Goal: Information Seeking & Learning: Learn about a topic

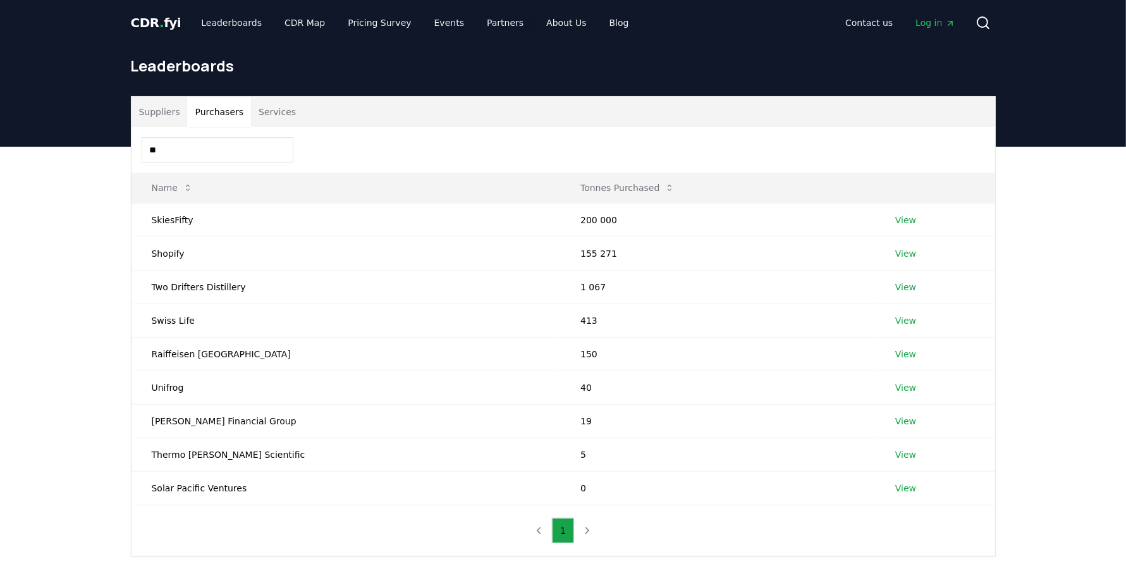
type input "*"
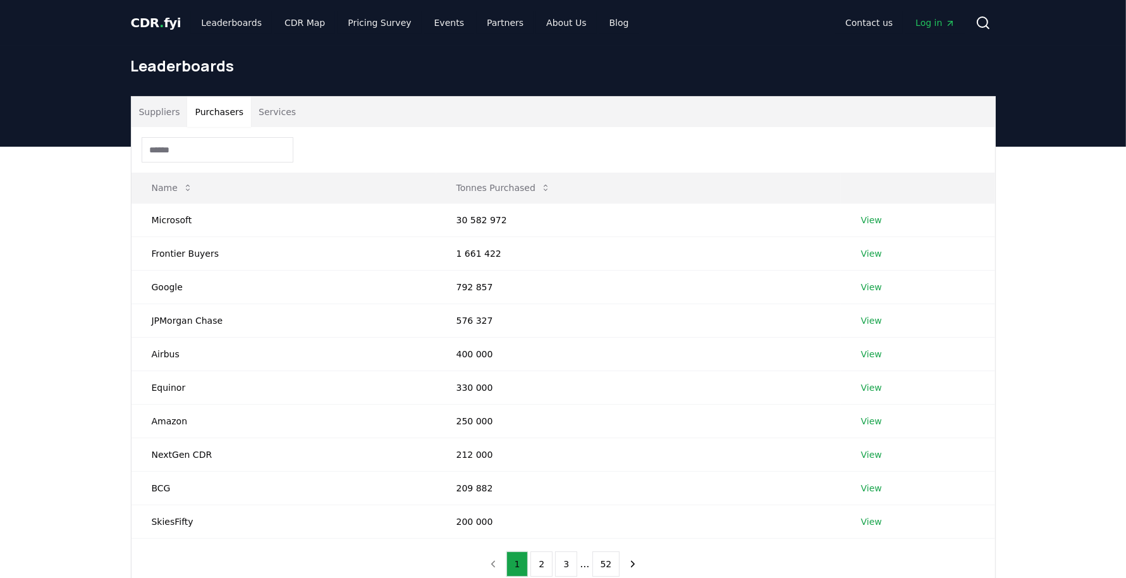
click at [147, 114] on button "Suppliers" at bounding box center [159, 112] width 56 height 30
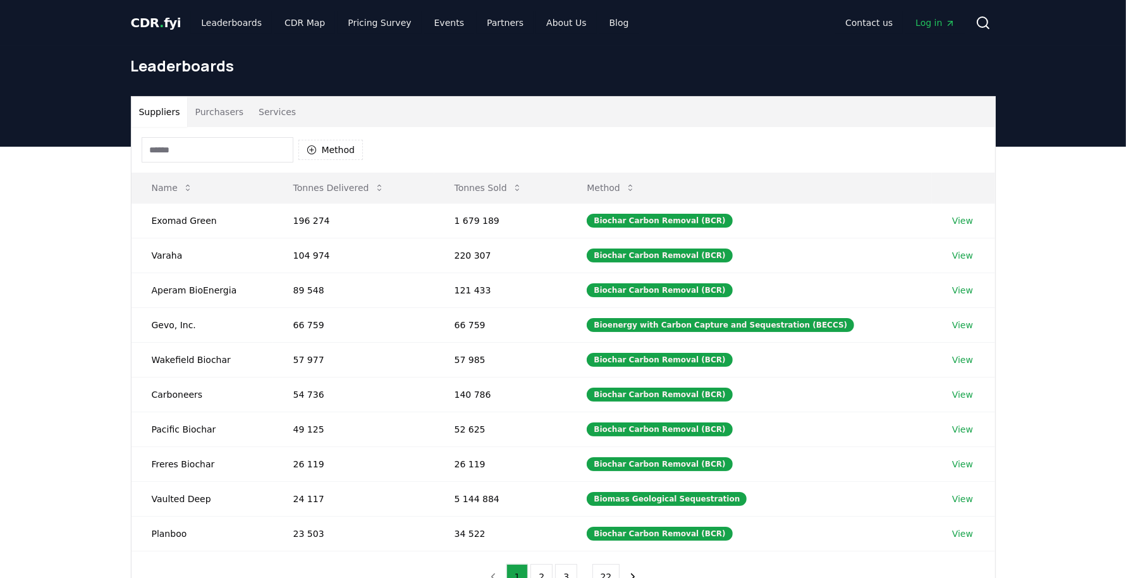
click at [183, 149] on input at bounding box center [218, 149] width 152 height 25
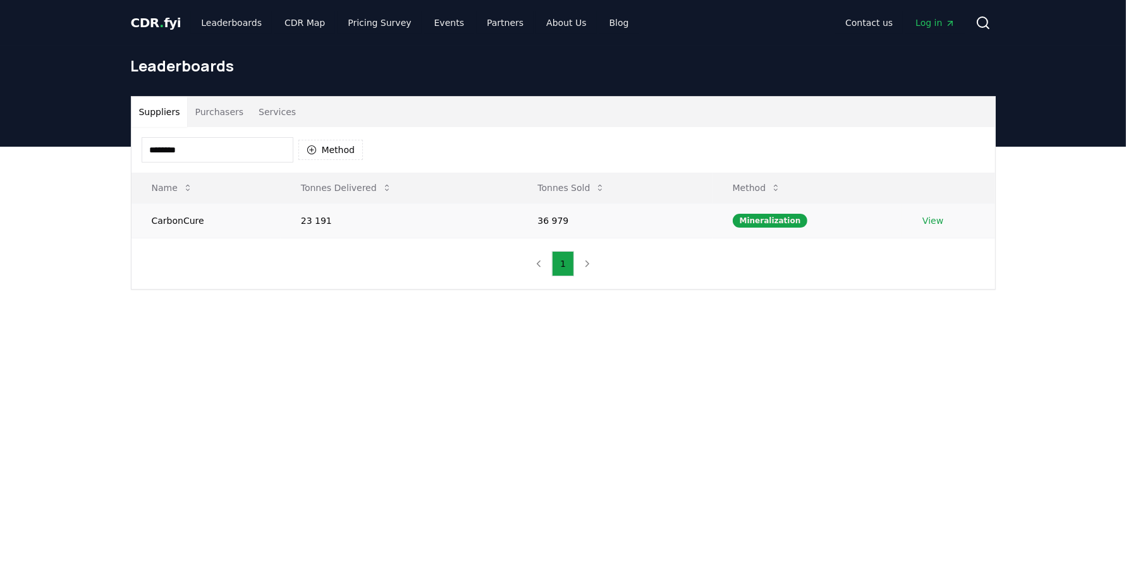
type input "********"
click at [186, 217] on td "CarbonCure" at bounding box center [205, 220] width 149 height 35
click at [926, 220] on link "View" at bounding box center [932, 220] width 21 height 13
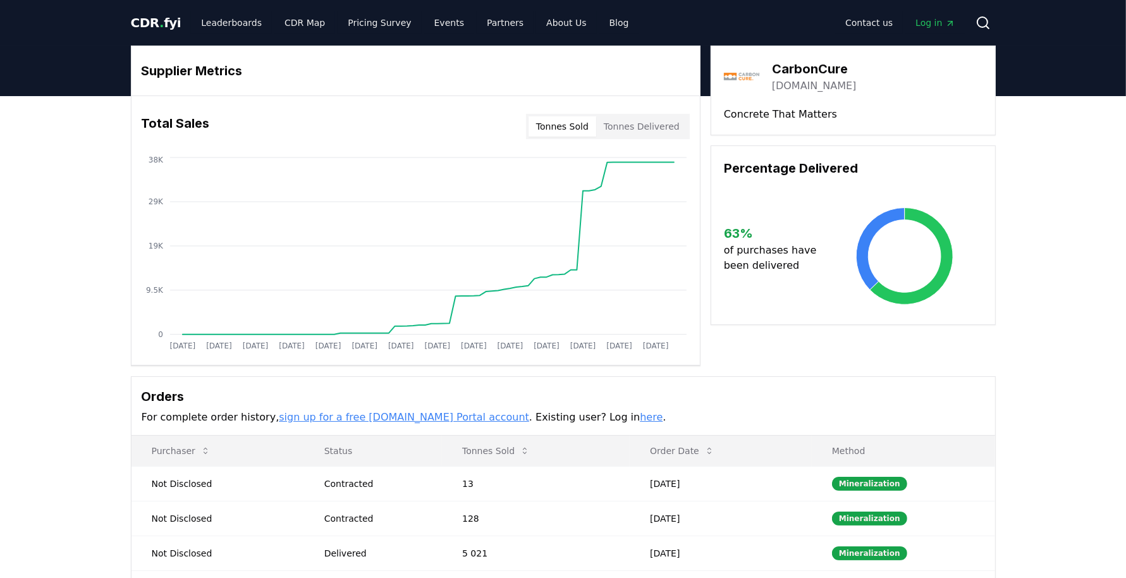
click at [575, 123] on button "Tonnes Sold" at bounding box center [562, 126] width 68 height 20
